Goal: Task Accomplishment & Management: Use online tool/utility

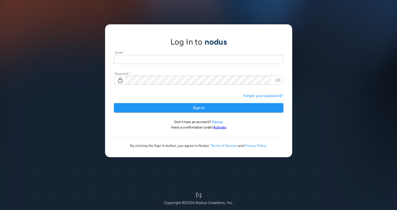
click at [241, 60] on input "text" at bounding box center [198, 59] width 169 height 9
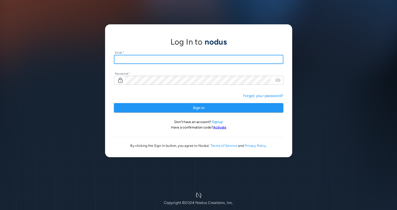
type input "**********"
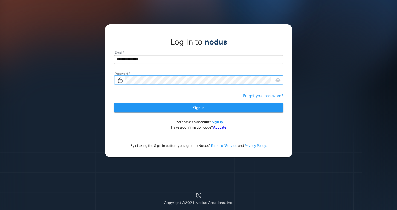
click at [114, 103] on button "Sign In" at bounding box center [198, 108] width 169 height 10
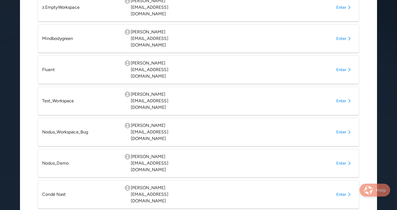
scroll to position [190, 0]
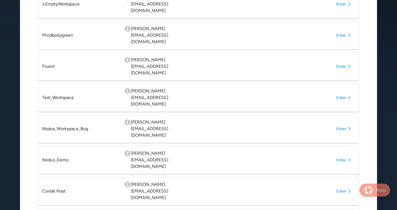
click at [335, 186] on button "Enter" at bounding box center [344, 191] width 21 height 10
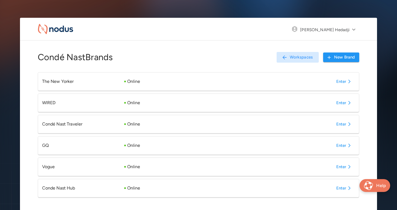
click at [340, 189] on button "Enter" at bounding box center [344, 188] width 21 height 10
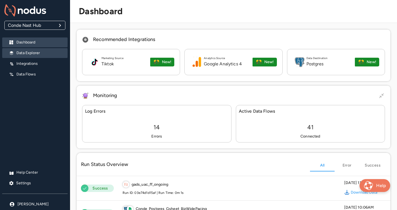
click at [41, 53] on p "Data Explorer" at bounding box center [39, 52] width 47 height 5
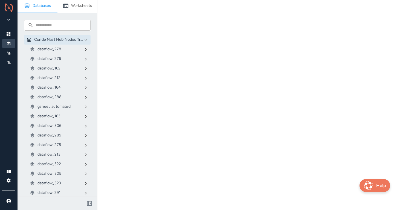
click at [62, 105] on p "gsheet_automated" at bounding box center [53, 106] width 33 height 5
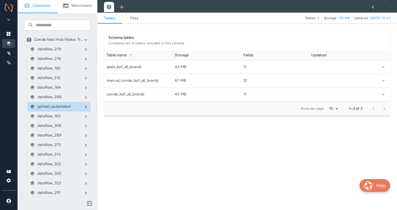
scroll to position [51, 286]
click at [132, 18] on link "Files" at bounding box center [134, 18] width 25 height 7
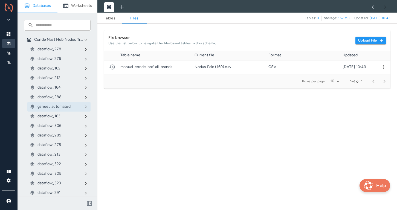
scroll to position [24, 286]
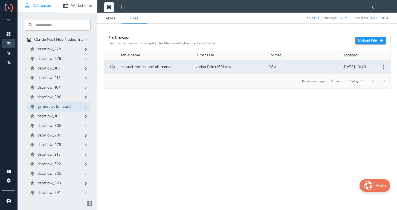
click at [381, 66] on button "more" at bounding box center [383, 67] width 8 height 8
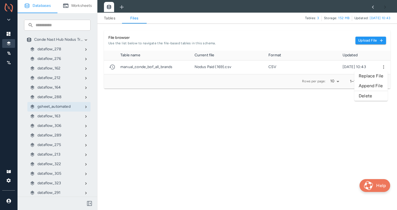
click at [374, 72] on li "Replace File" at bounding box center [370, 76] width 33 height 10
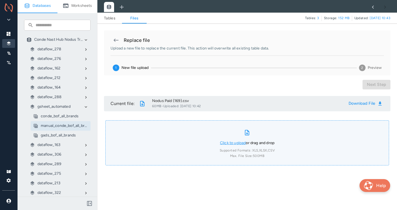
click at [227, 142] on link "Click to upload" at bounding box center [233, 143] width 26 height 5
click at [0, 0] on input "Click to upload or drag and drop Supported Formats: XLS, XLSX, CSV Max. File Si…" at bounding box center [0, 0] width 0 height 0
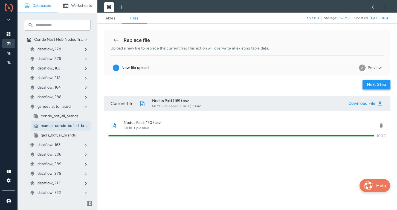
click at [374, 85] on button "Next step" at bounding box center [377, 85] width 28 height 10
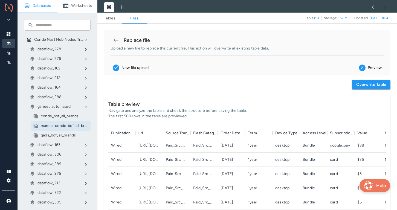
scroll to position [95, 278]
click at [360, 85] on button "Overwrite table" at bounding box center [371, 85] width 39 height 10
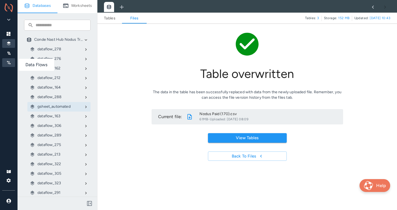
click at [5, 62] on div at bounding box center [8, 62] width 13 height 9
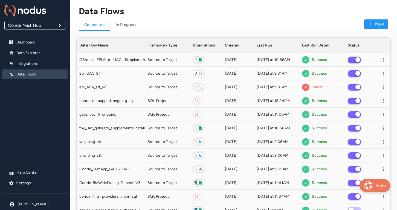
scroll to position [781, 314]
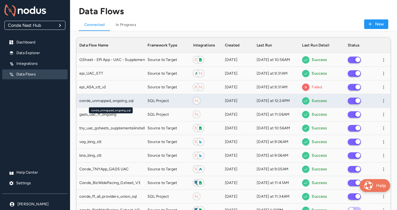
click at [130, 102] on span "conde_unmapped_ongoing_sql" at bounding box center [106, 100] width 54 height 5
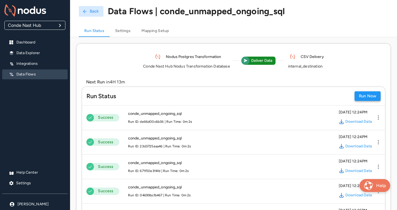
click at [369, 93] on button "Run Now" at bounding box center [368, 96] width 26 height 10
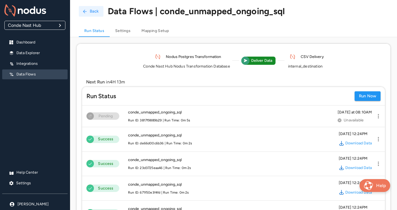
click at [96, 14] on button "Back" at bounding box center [91, 11] width 25 height 11
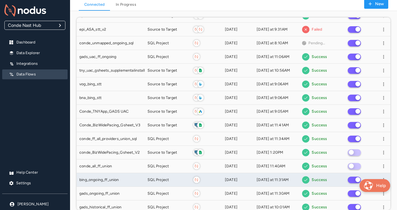
scroll to position [43, 0]
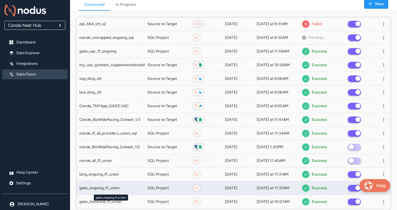
click at [129, 189] on div "gads_ongoing_ff_union" at bounding box center [110, 187] width 63 height 5
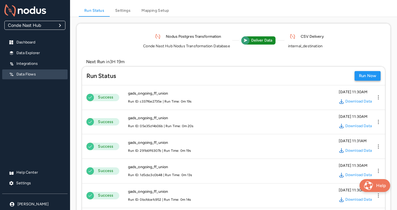
click at [363, 76] on button "Run Now" at bounding box center [368, 76] width 26 height 10
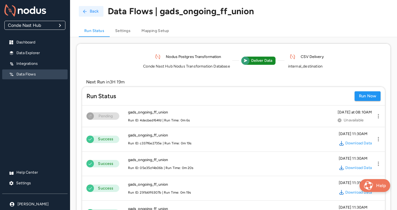
click at [89, 11] on button "Back" at bounding box center [91, 11] width 25 height 11
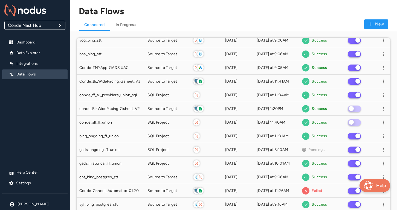
scroll to position [104, 0]
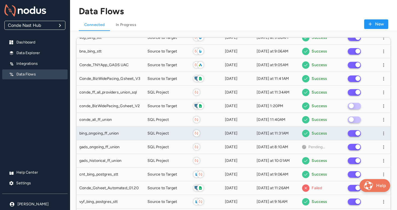
click at [131, 137] on div "bing_ongoing_ff_union" at bounding box center [111, 134] width 68 height 14
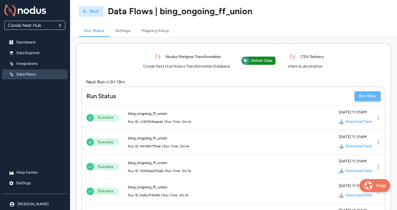
click at [361, 92] on button "Run Now" at bounding box center [368, 96] width 26 height 10
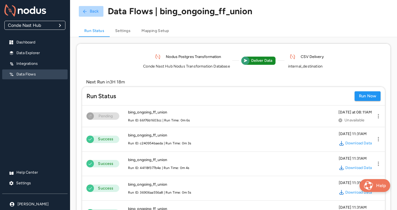
click at [91, 13] on button "Back" at bounding box center [91, 11] width 25 height 11
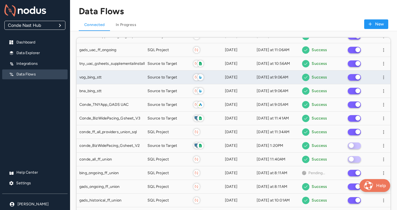
scroll to position [65, 0]
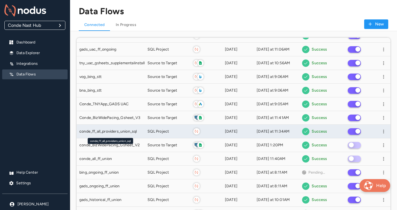
click at [129, 131] on span "conde_ff_all_providers_union_sql" at bounding box center [107, 131] width 57 height 5
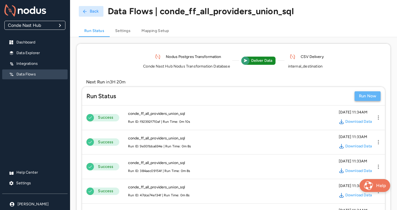
click at [364, 98] on button "Run Now" at bounding box center [368, 96] width 26 height 10
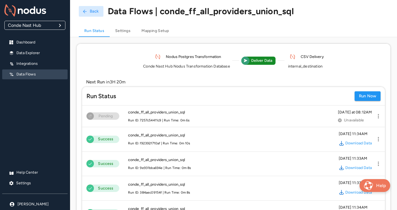
scroll to position [205, 0]
